Goal: Task Accomplishment & Management: Use online tool/utility

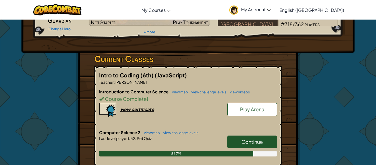
scroll to position [63, 0]
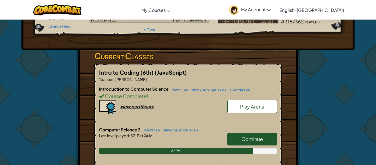
click at [268, 140] on link "Continue" at bounding box center [252, 139] width 50 height 13
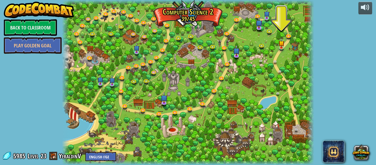
click at [285, 45] on div at bounding box center [188, 82] width 252 height 165
click at [283, 45] on img at bounding box center [282, 40] width 6 height 13
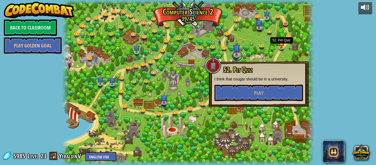
click at [240, 55] on link at bounding box center [237, 55] width 11 height 11
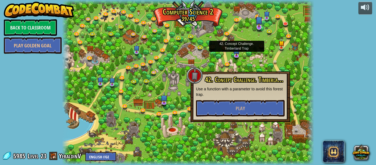
click at [260, 26] on img at bounding box center [259, 19] width 7 height 15
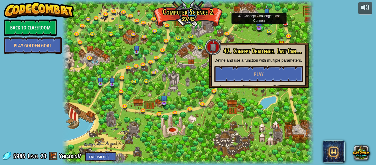
click at [270, 18] on link at bounding box center [267, 18] width 11 height 11
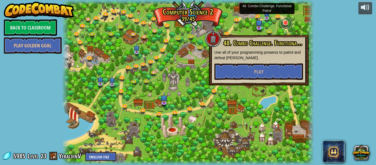
click at [290, 23] on link at bounding box center [286, 23] width 11 height 11
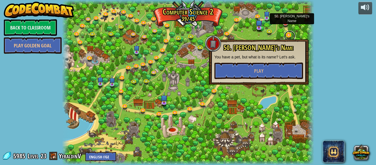
click at [290, 35] on link at bounding box center [289, 36] width 11 height 11
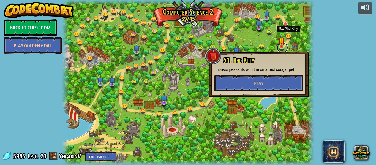
click at [280, 49] on link at bounding box center [282, 47] width 11 height 11
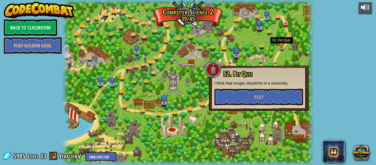
click at [300, 45] on div at bounding box center [188, 82] width 252 height 165
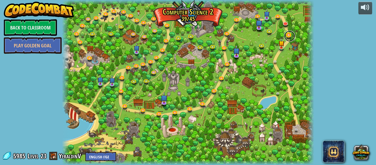
click at [291, 37] on link at bounding box center [289, 36] width 11 height 11
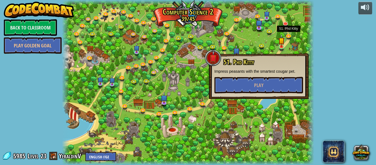
click at [282, 45] on img at bounding box center [282, 40] width 6 height 13
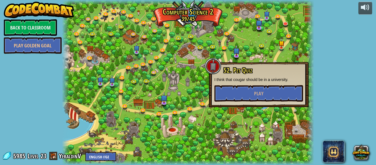
click at [196, 116] on div at bounding box center [188, 82] width 252 height 165
